Goal: Transaction & Acquisition: Purchase product/service

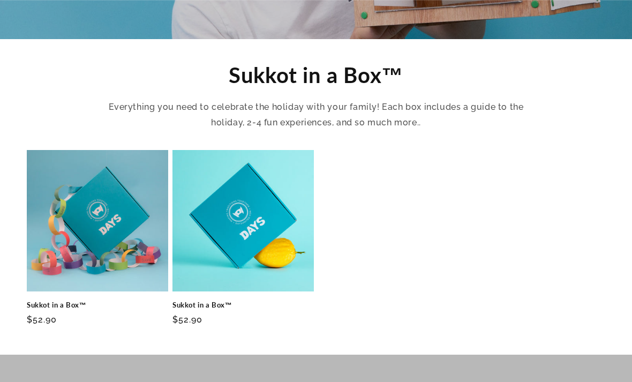
scroll to position [347, 0]
click at [276, 301] on link "Sukkot in a Box™" at bounding box center [243, 305] width 141 height 9
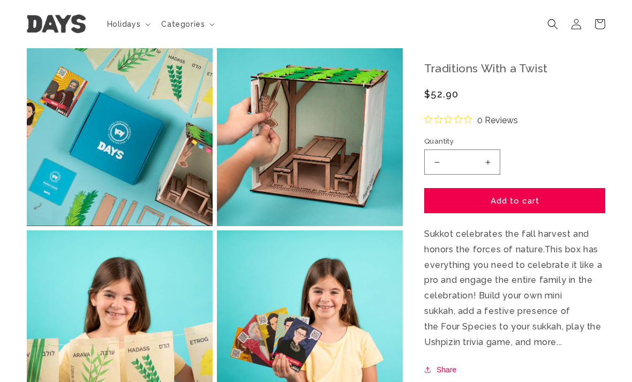
scroll to position [422, 0]
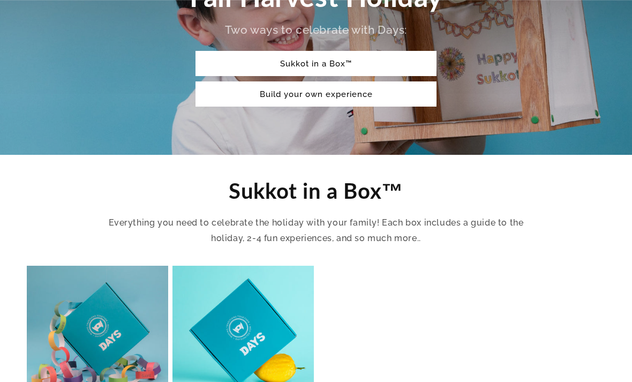
scroll to position [231, 0]
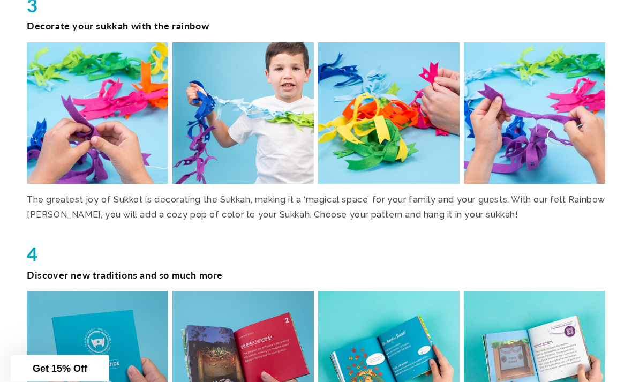
scroll to position [1342, 0]
